Goal: Complete application form: Complete application form

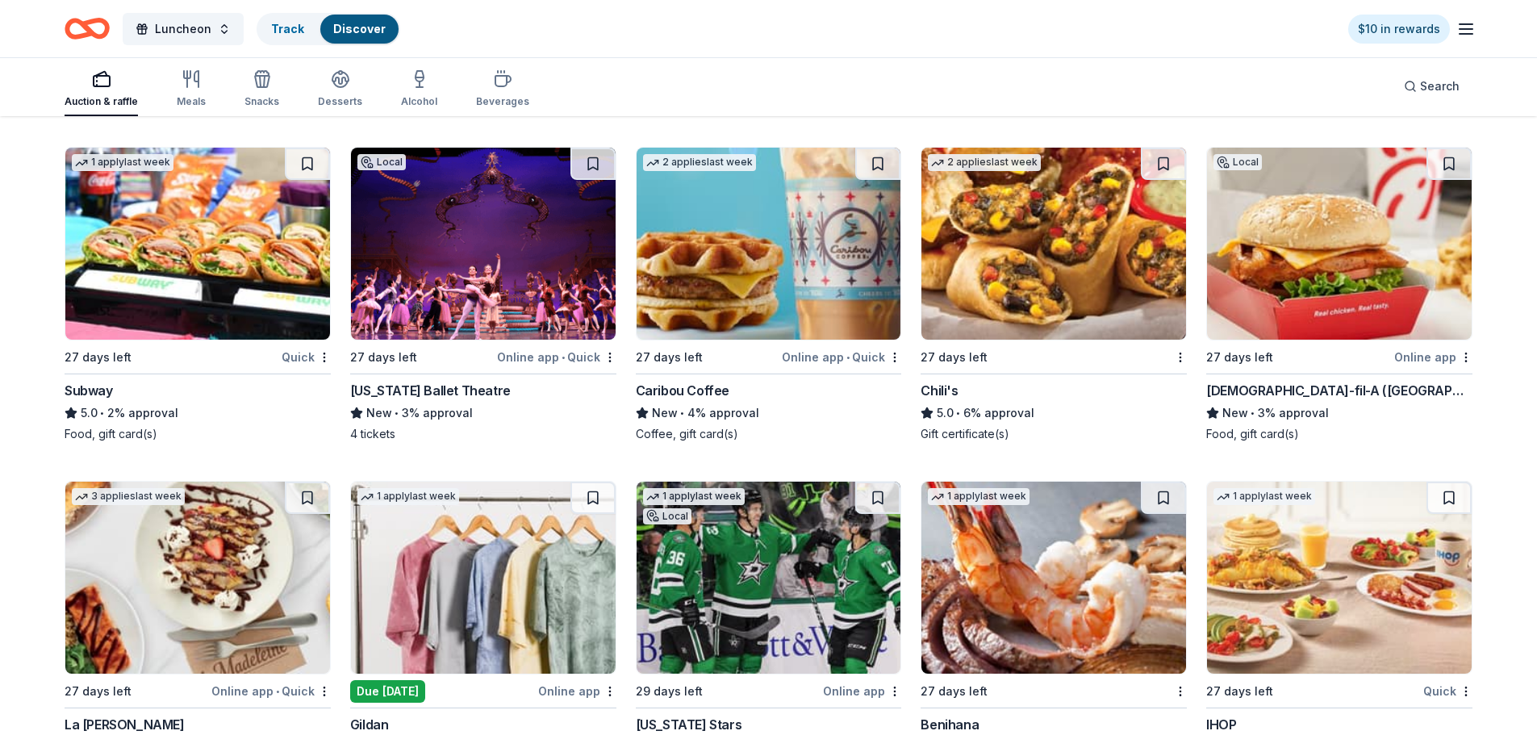
scroll to position [9648, 0]
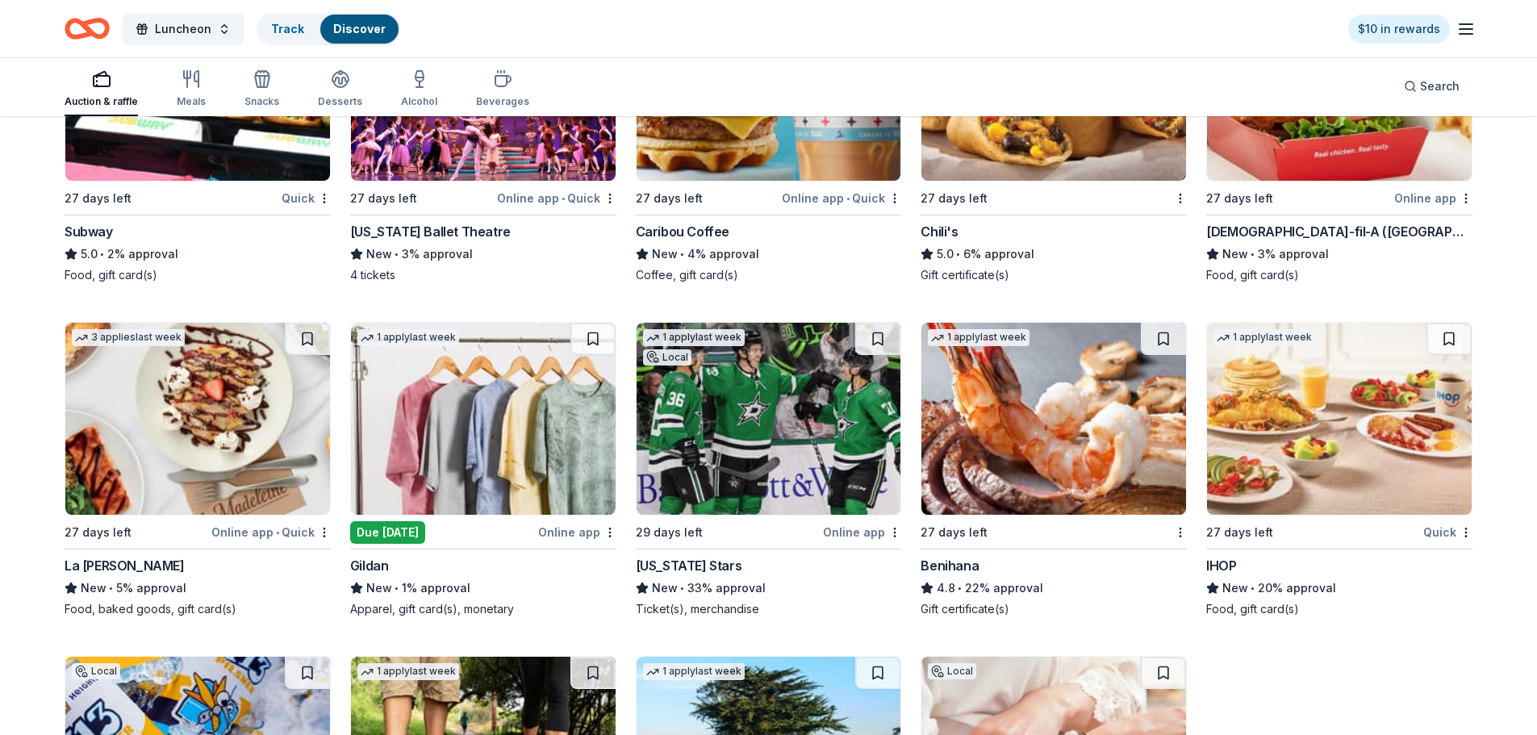
click at [864, 525] on div "Online app" at bounding box center [862, 532] width 78 height 20
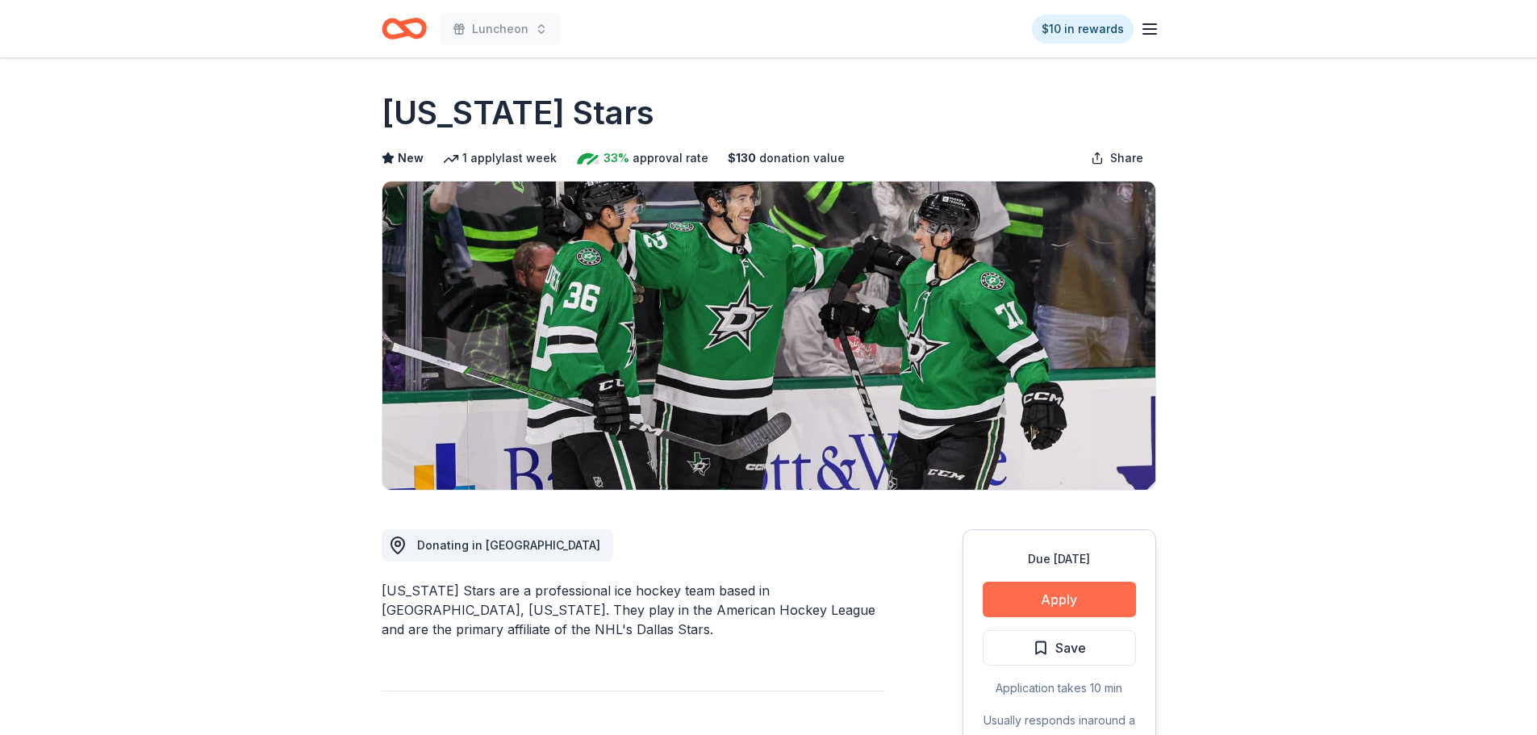
click at [1099, 601] on button "Apply" at bounding box center [1058, 599] width 153 height 35
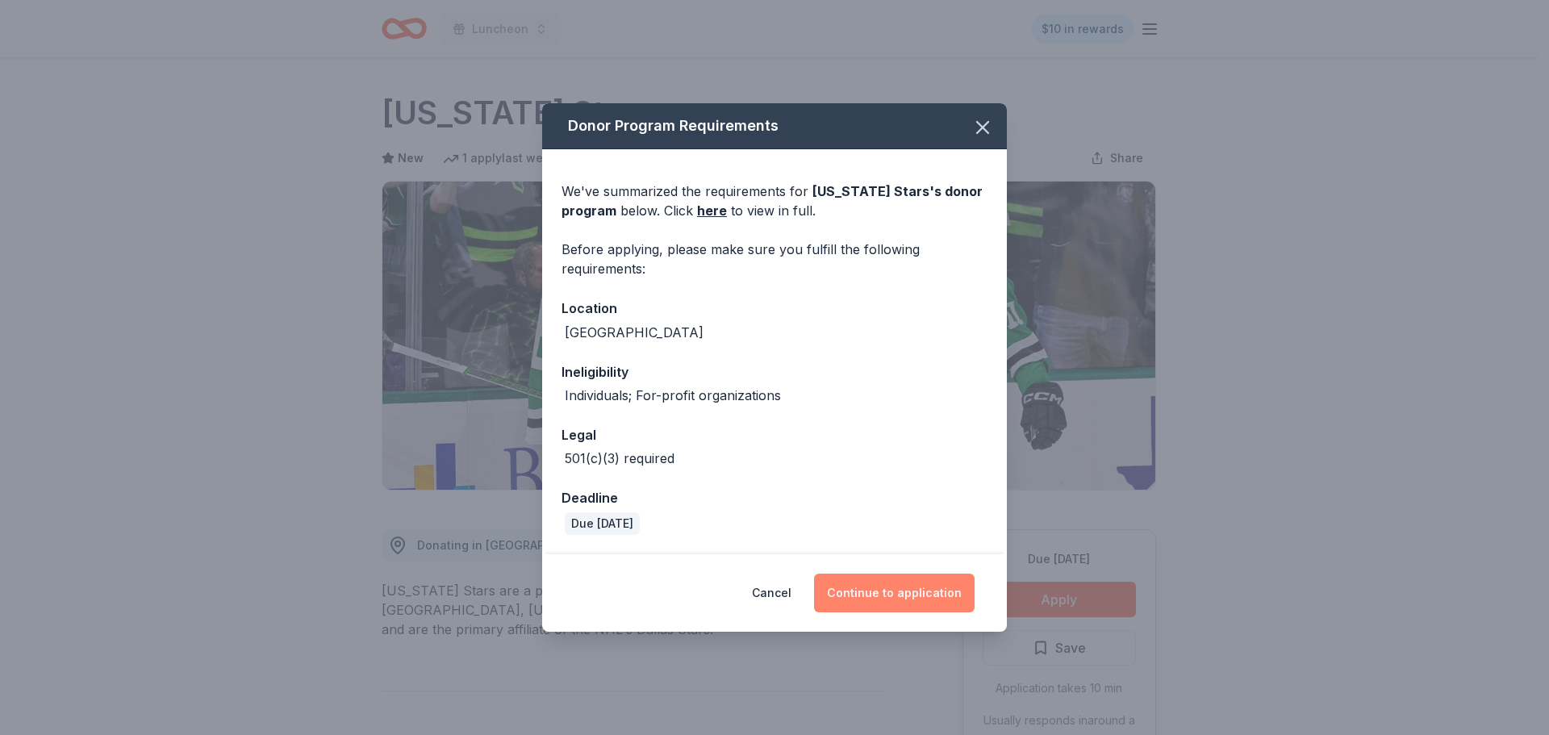
click at [917, 603] on button "Continue to application" at bounding box center [894, 592] width 161 height 39
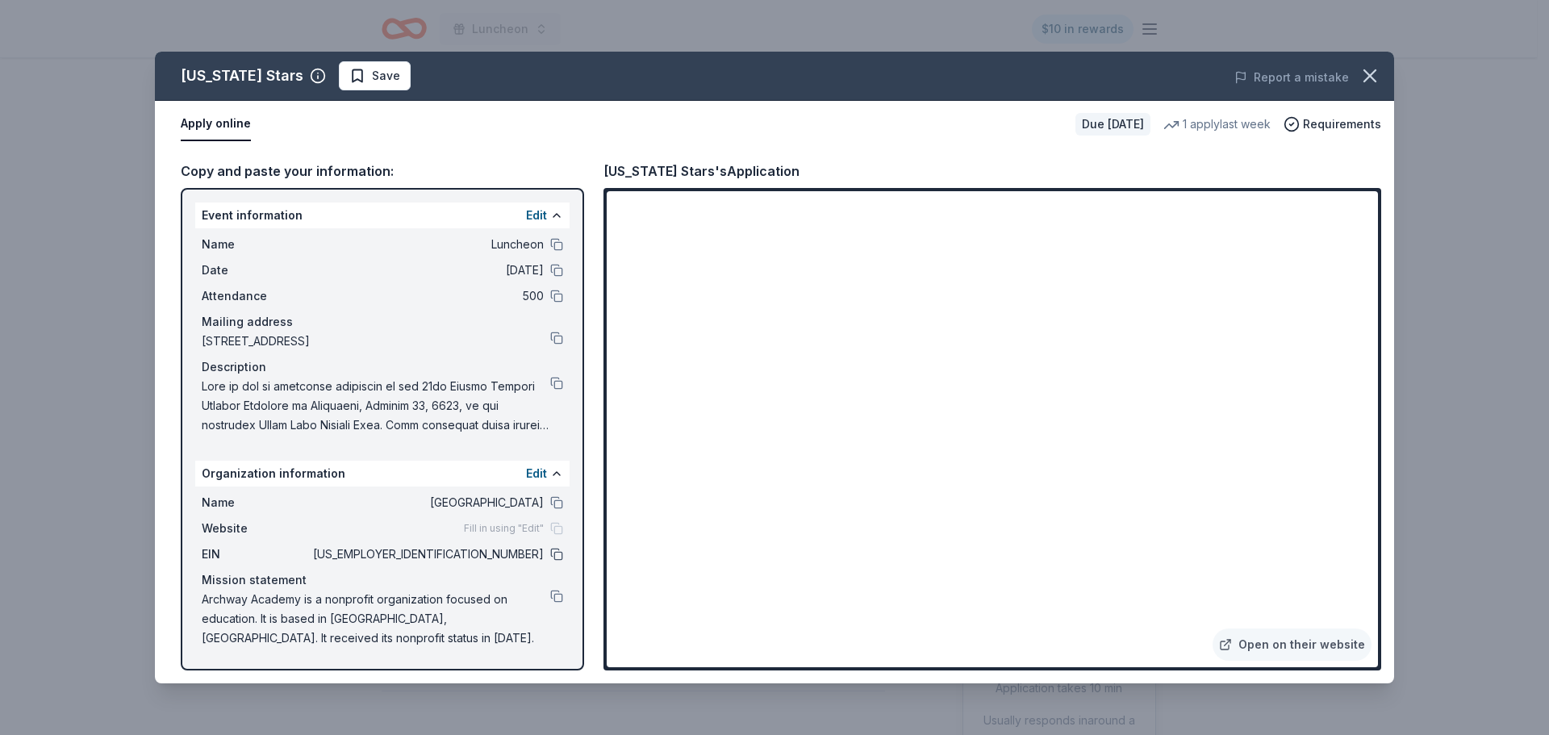
click at [550, 549] on button at bounding box center [556, 554] width 13 height 13
